Goal: Task Accomplishment & Management: Use online tool/utility

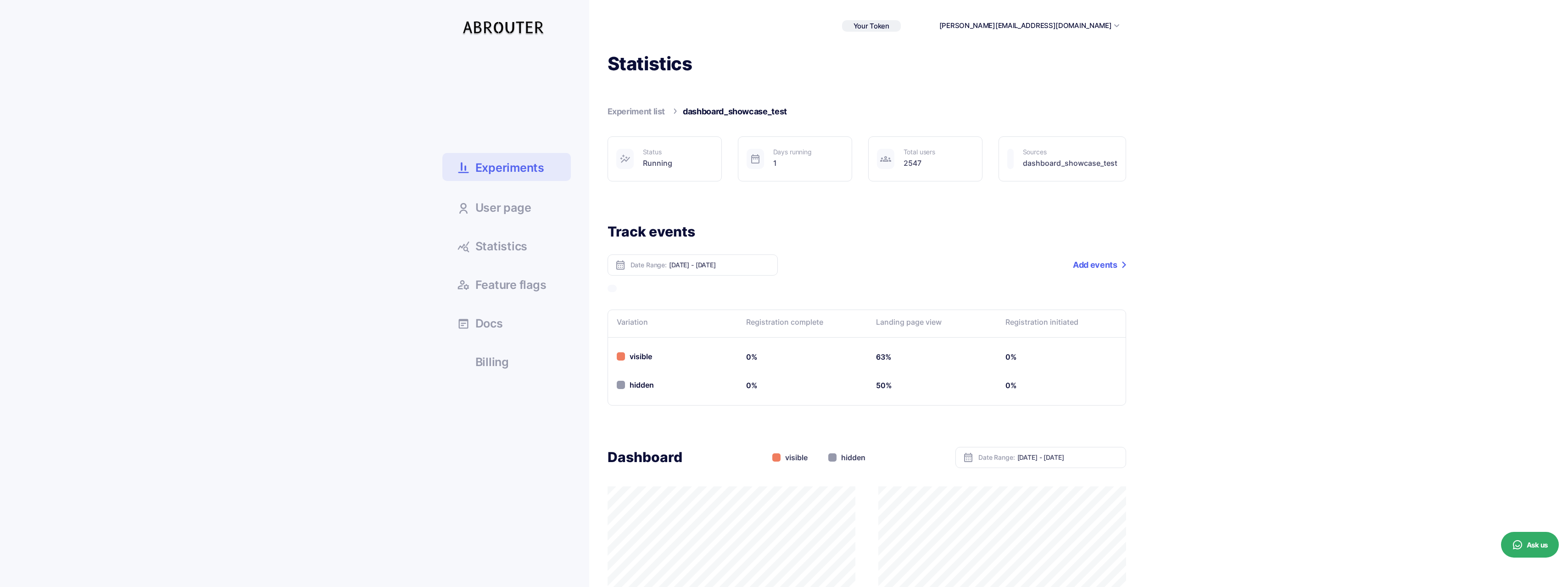
click at [515, 166] on span "Experiments" at bounding box center [509, 168] width 69 height 16
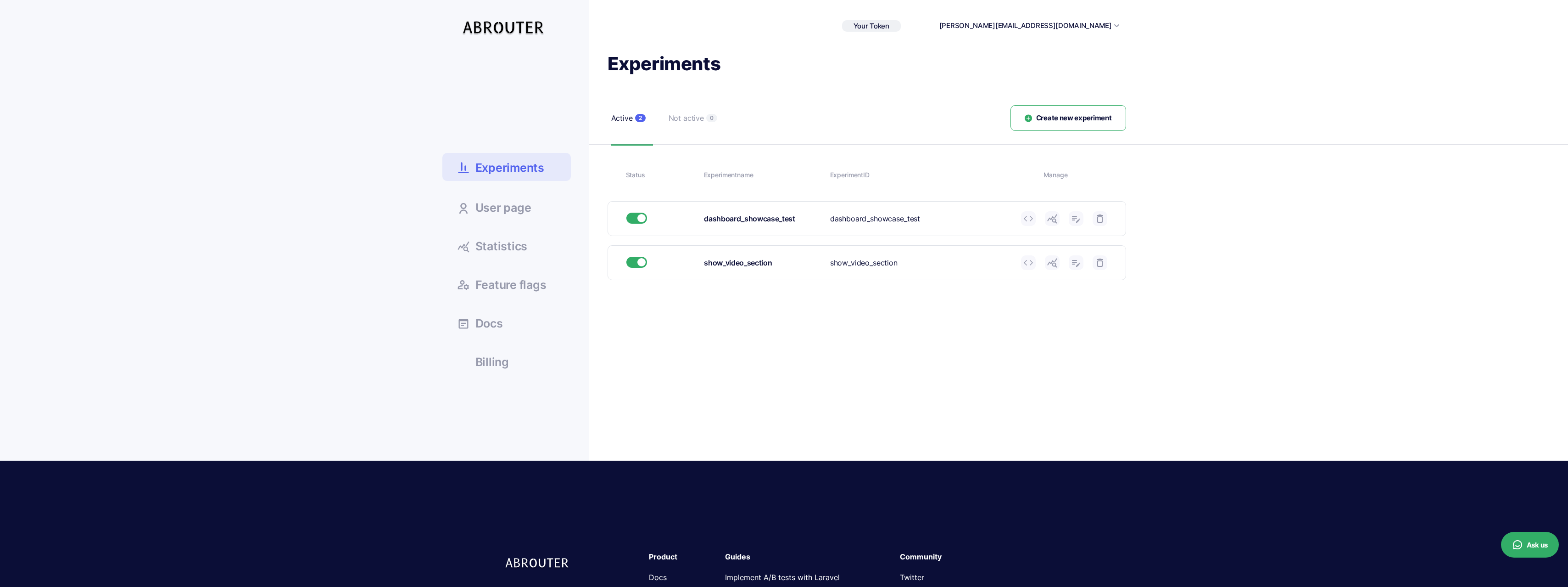
click at [1076, 110] on button "Create new experiment" at bounding box center [1068, 118] width 116 height 26
